Goal: Find specific page/section: Find specific page/section

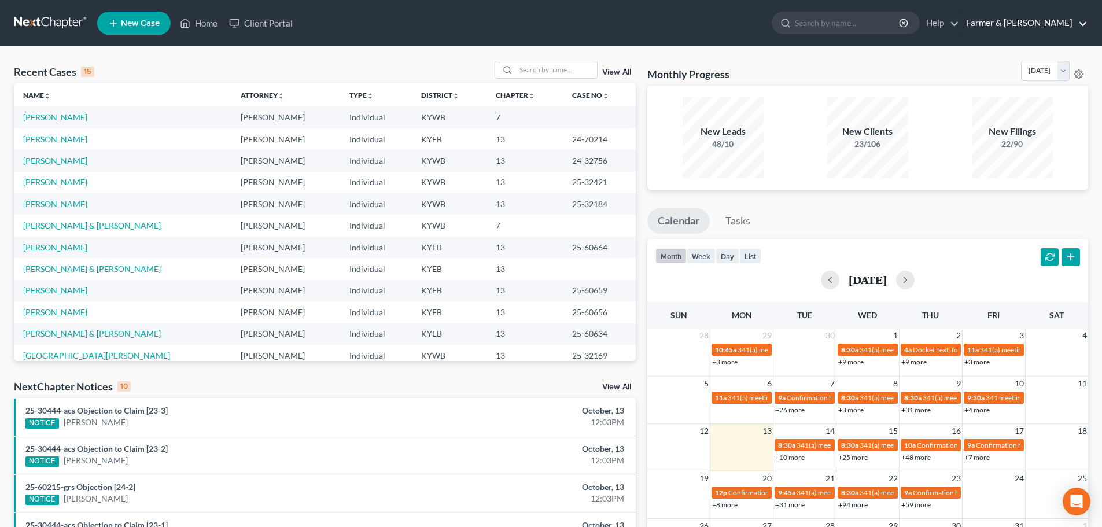
click at [1047, 27] on link "Farmer & [PERSON_NAME]" at bounding box center [1024, 23] width 127 height 21
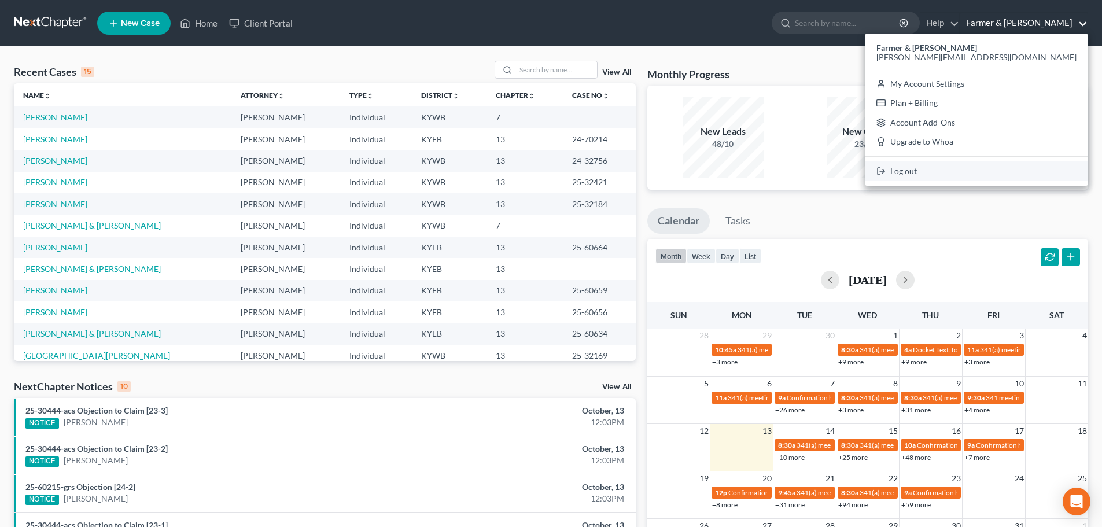
click at [1012, 175] on link "Log out" at bounding box center [977, 171] width 222 height 20
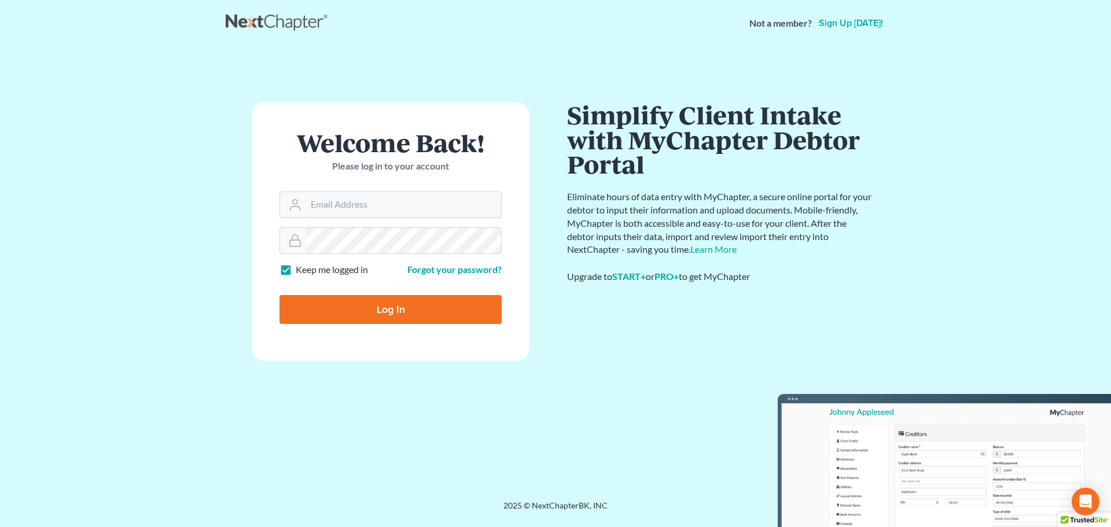
type input "[PERSON_NAME][EMAIL_ADDRESS][DOMAIN_NAME]"
click at [360, 305] on input "Log In" at bounding box center [390, 309] width 222 height 29
type input "Thinking..."
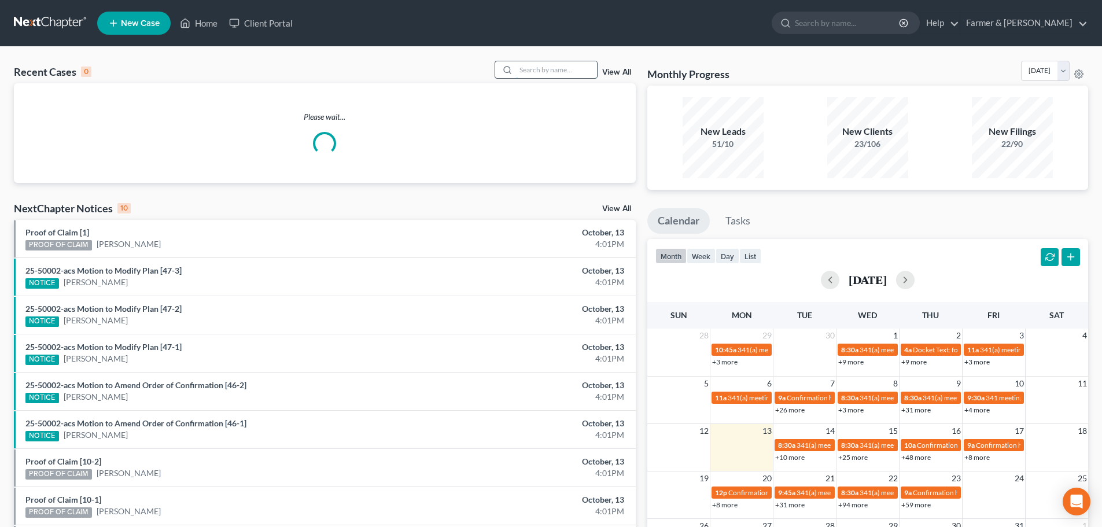
click at [546, 70] on input "search" at bounding box center [556, 69] width 81 height 17
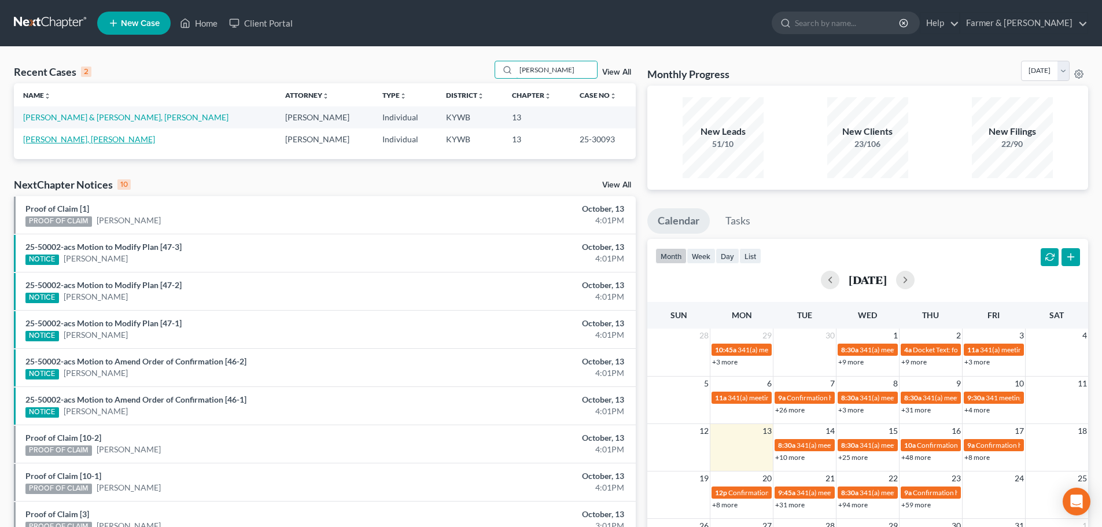
type input "lennys dominguez"
click at [98, 142] on link "Dominguez Heneris, Lennys" at bounding box center [89, 139] width 132 height 10
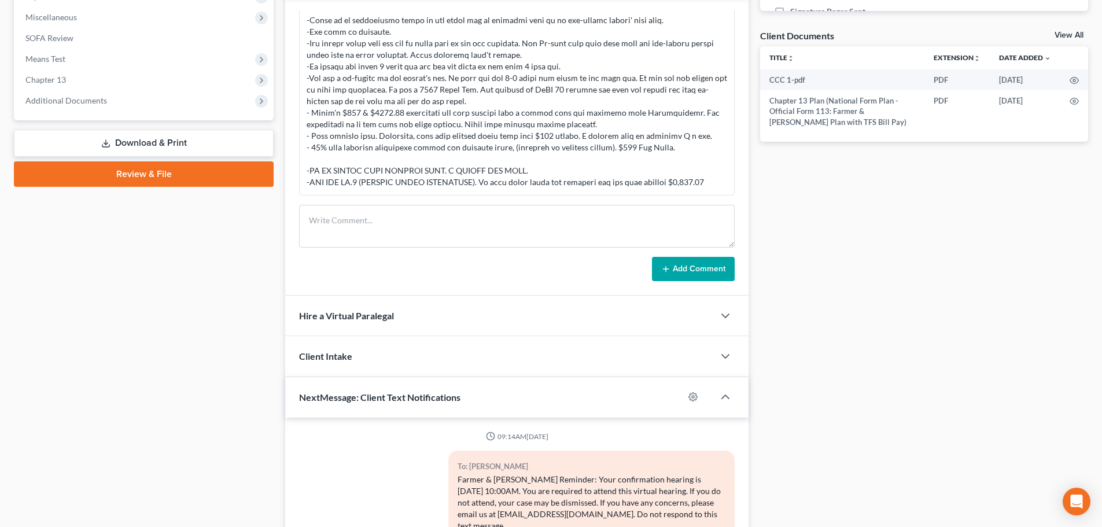
scroll to position [311, 0]
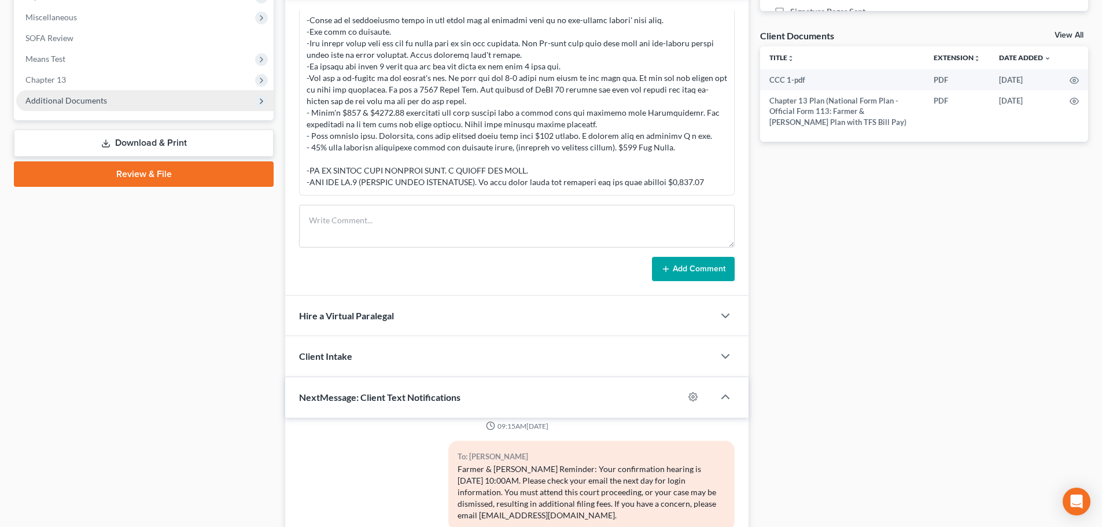
click at [79, 98] on span "Additional Documents" at bounding box center [66, 100] width 82 height 10
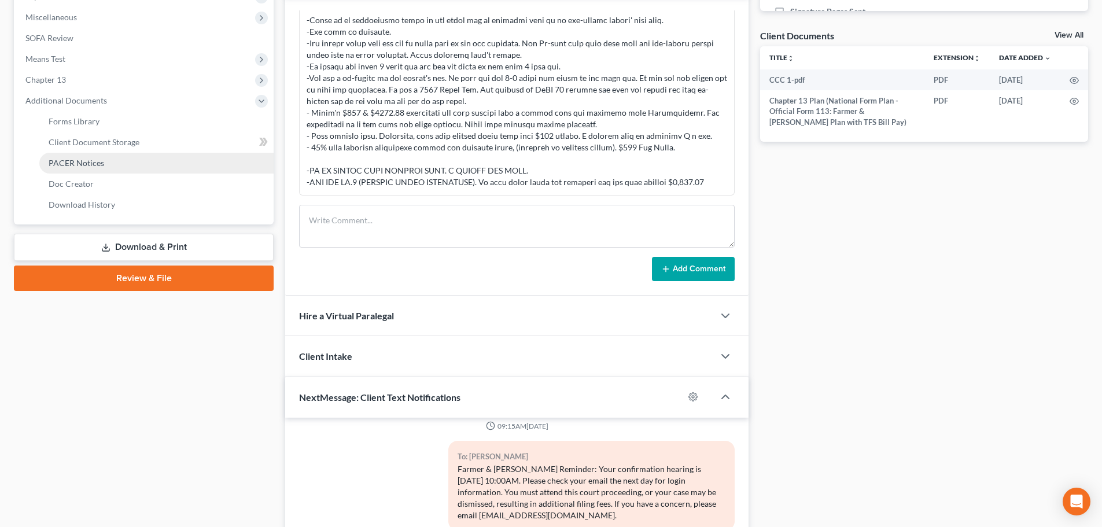
click at [108, 160] on link "PACER Notices" at bounding box center [156, 163] width 234 height 21
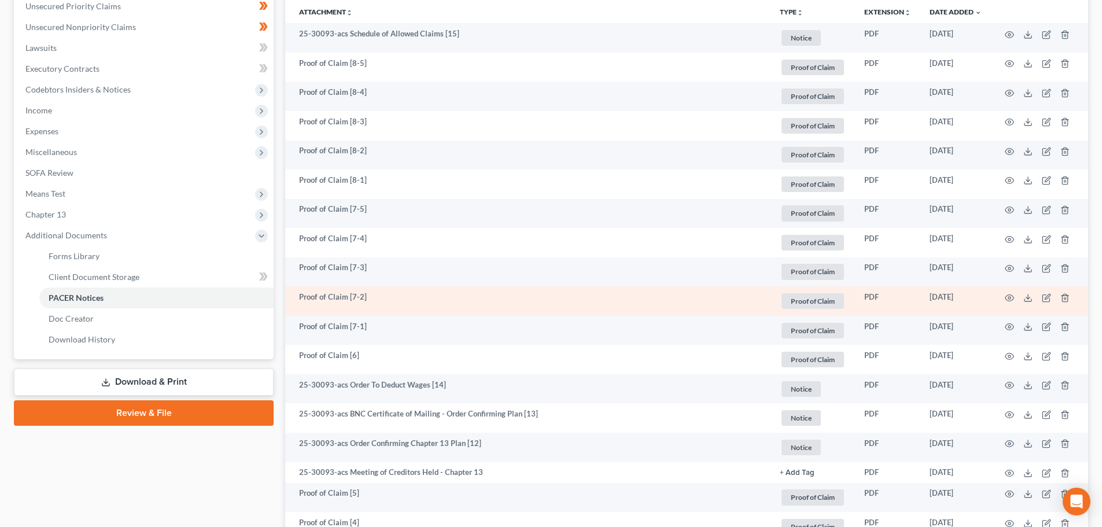
scroll to position [405, 0]
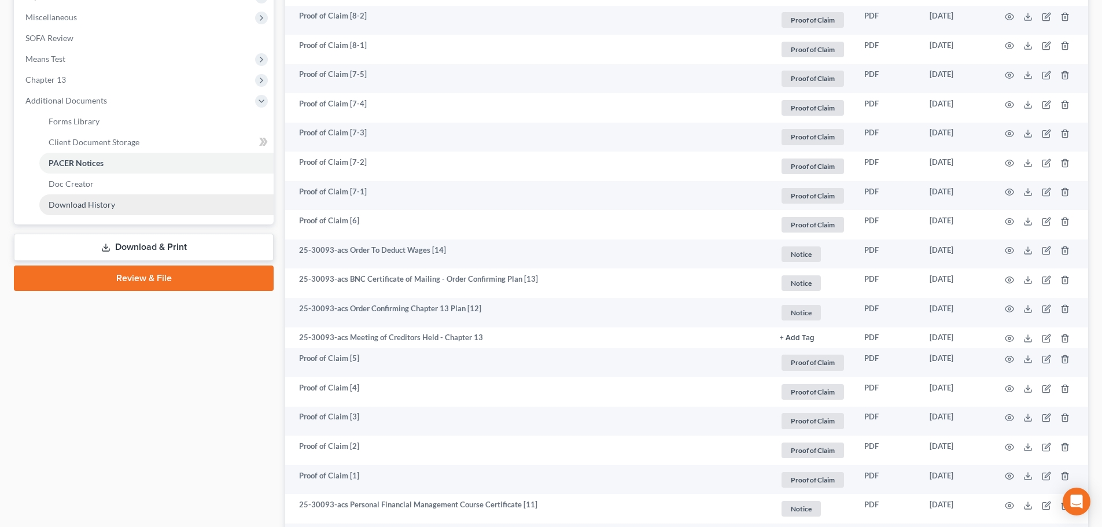
click at [67, 203] on span "Download History" at bounding box center [82, 205] width 67 height 10
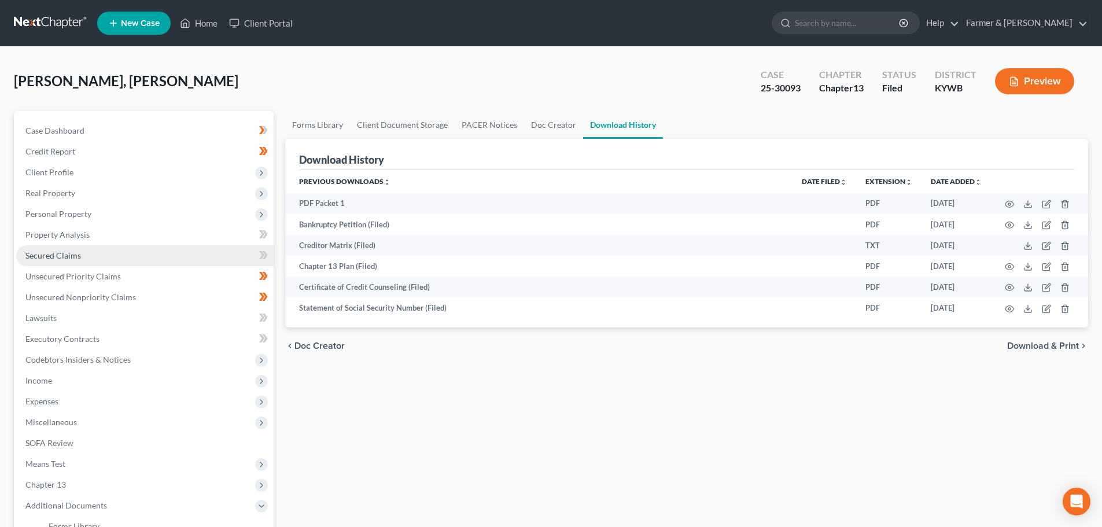
click at [102, 257] on link "Secured Claims" at bounding box center [144, 255] width 257 height 21
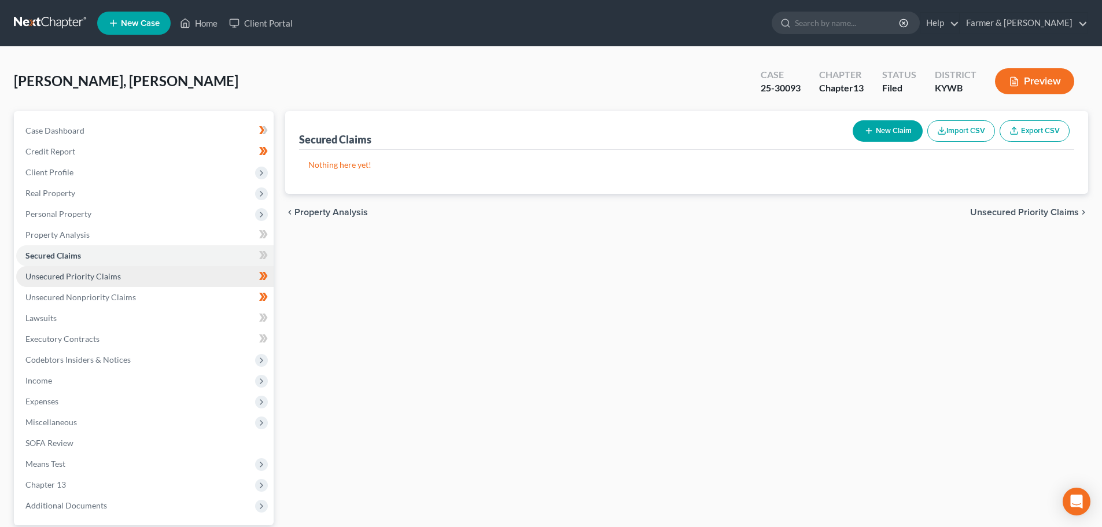
click at [115, 278] on span "Unsecured Priority Claims" at bounding box center [72, 276] width 95 height 10
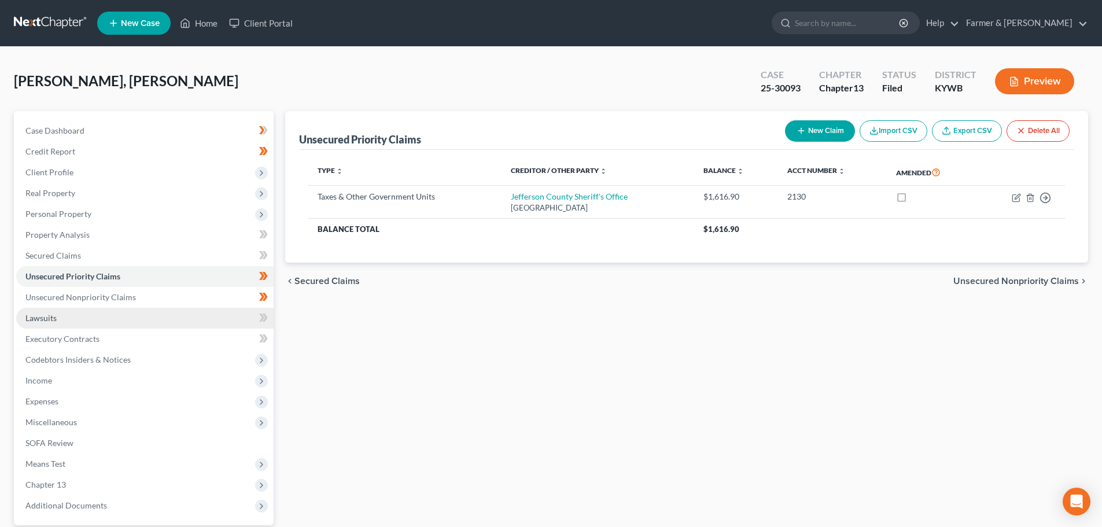
click at [79, 320] on link "Lawsuits" at bounding box center [144, 318] width 257 height 21
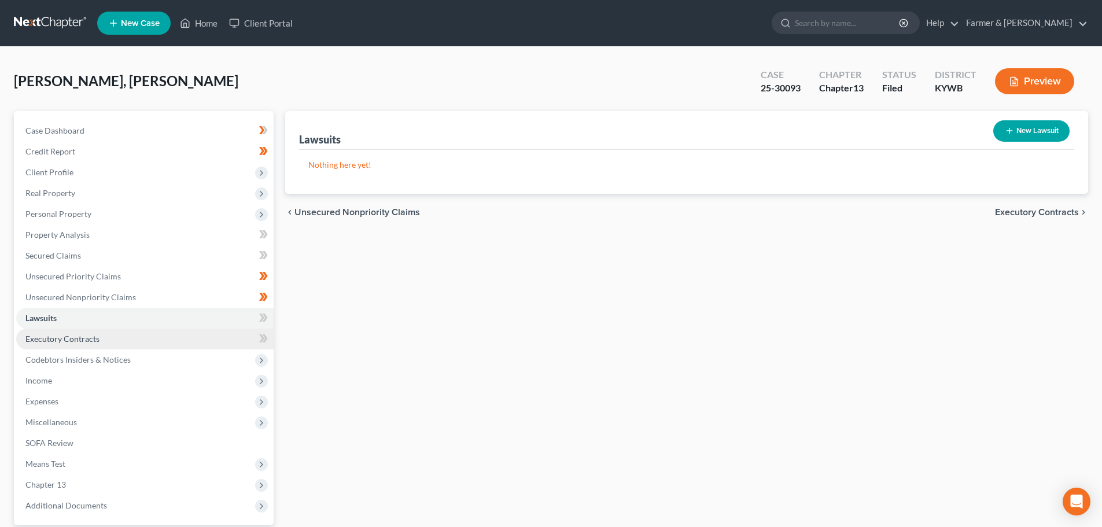
click at [91, 338] on span "Executory Contracts" at bounding box center [62, 339] width 74 height 10
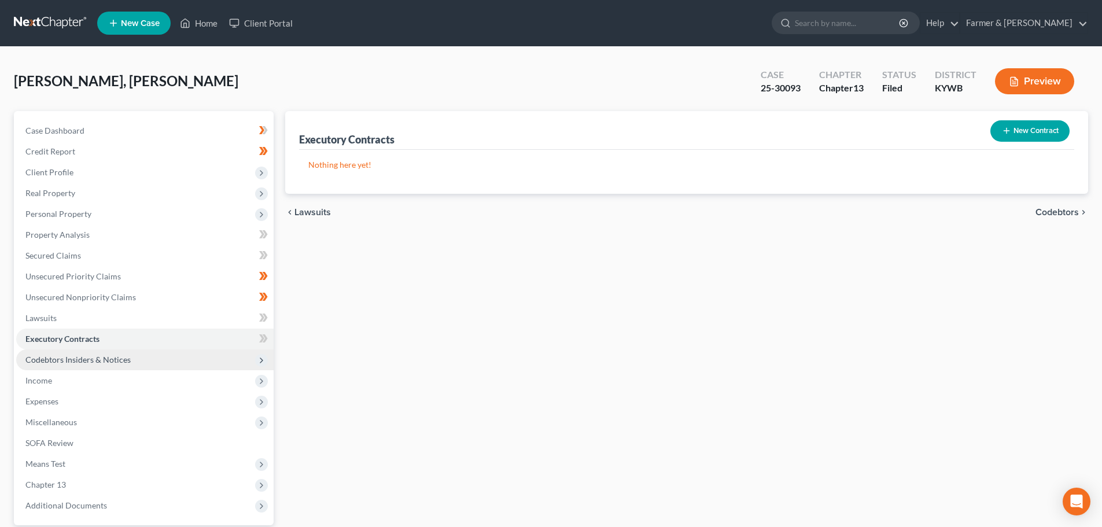
click at [94, 355] on span "Codebtors Insiders & Notices" at bounding box center [77, 360] width 105 height 10
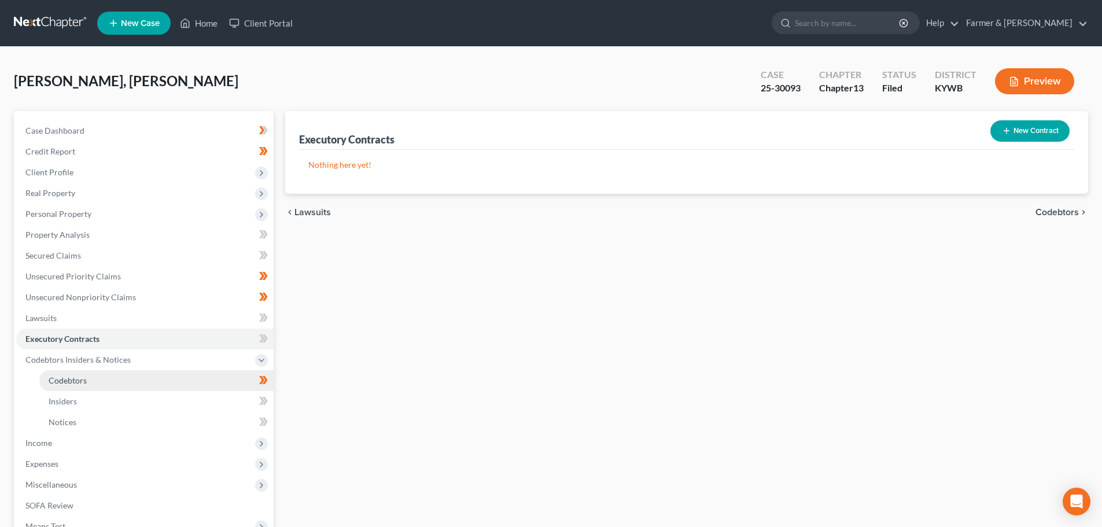
click at [83, 382] on span "Codebtors" at bounding box center [68, 381] width 38 height 10
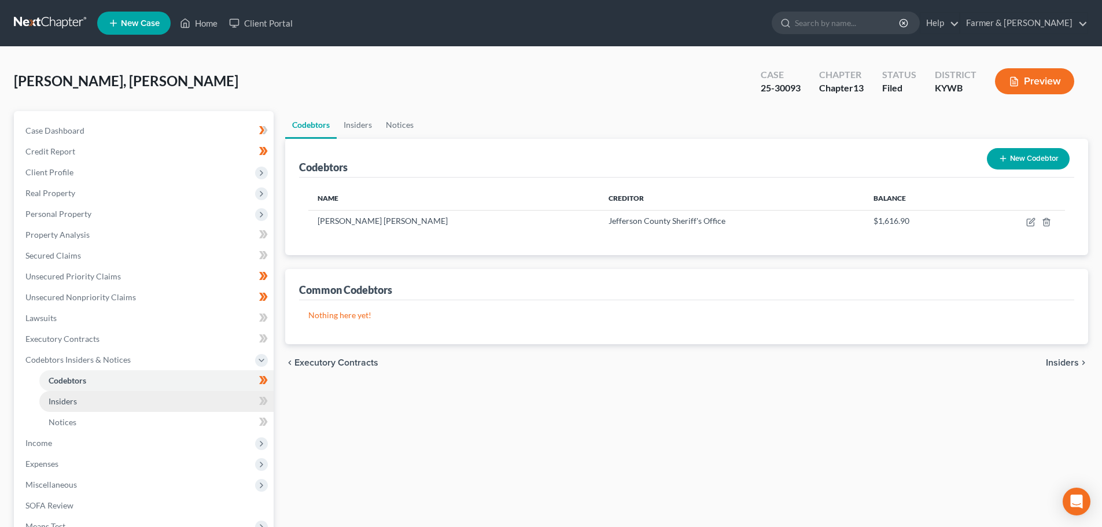
click at [55, 402] on span "Insiders" at bounding box center [63, 401] width 28 height 10
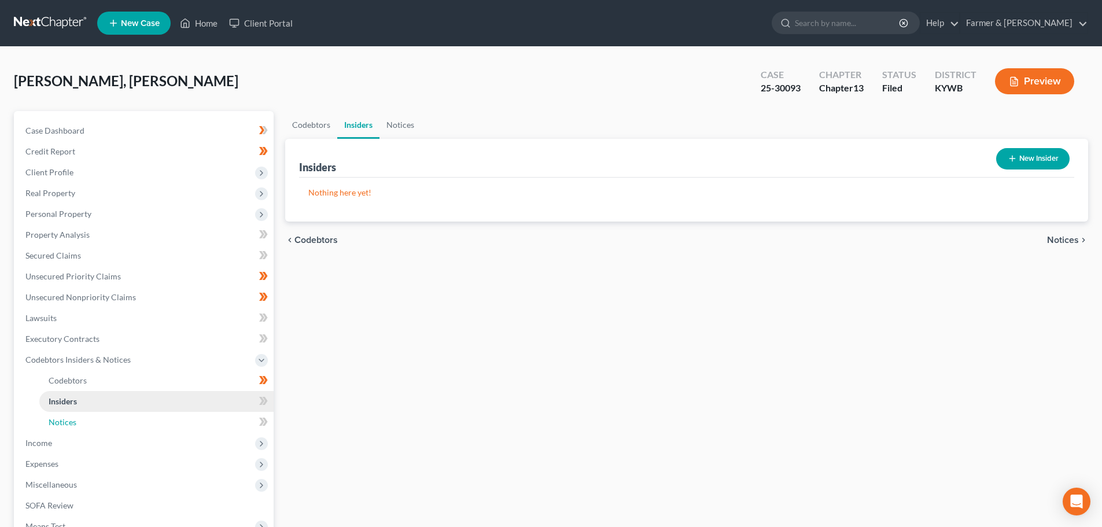
drag, startPoint x: 67, startPoint y: 424, endPoint x: 67, endPoint y: 391, distance: 33.6
click at [67, 424] on span "Notices" at bounding box center [63, 422] width 28 height 10
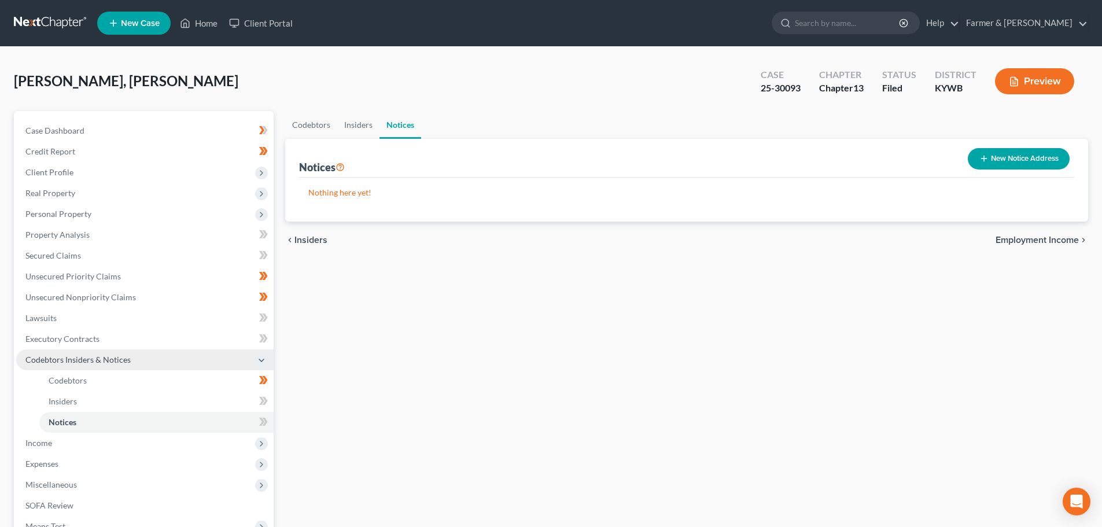
click at [76, 356] on span "Codebtors Insiders & Notices" at bounding box center [77, 360] width 105 height 10
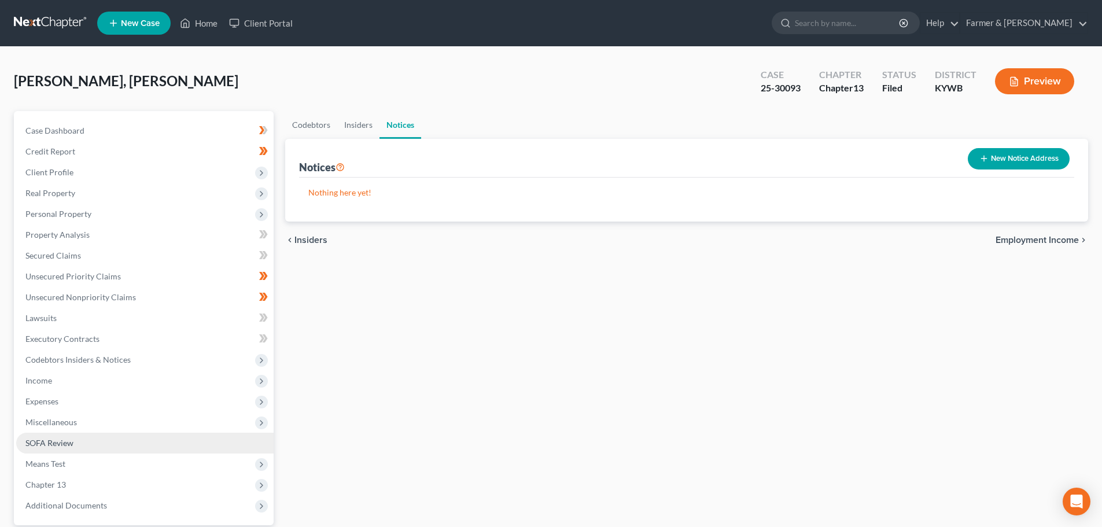
click at [63, 442] on span "SOFA Review" at bounding box center [49, 443] width 48 height 10
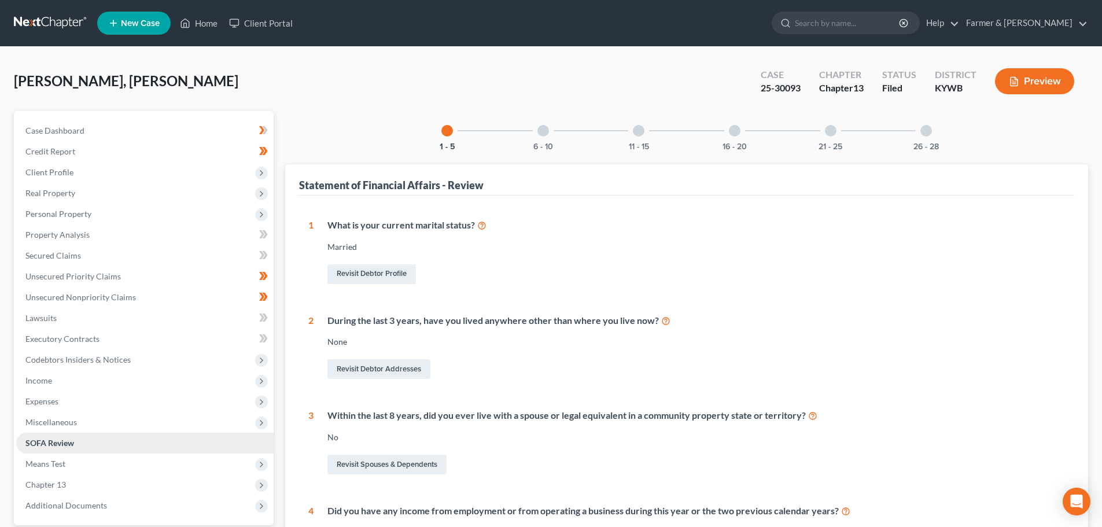
click at [79, 441] on link "SOFA Review" at bounding box center [144, 443] width 257 height 21
